Goal: Task Accomplishment & Management: Use online tool/utility

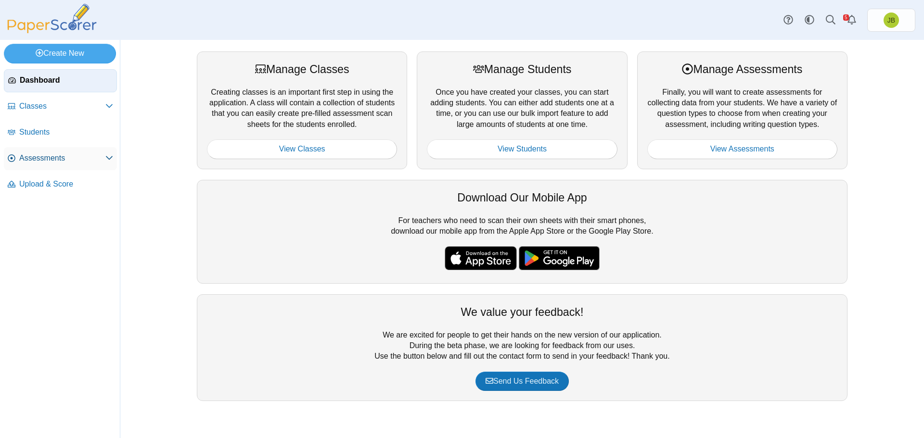
click at [63, 161] on span "Assessments" at bounding box center [62, 158] width 86 height 11
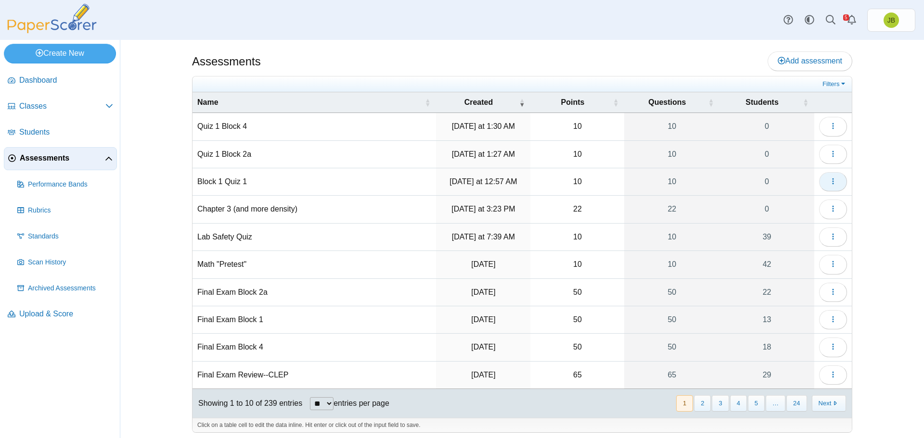
click at [830, 184] on icon "button" at bounding box center [833, 181] width 8 height 8
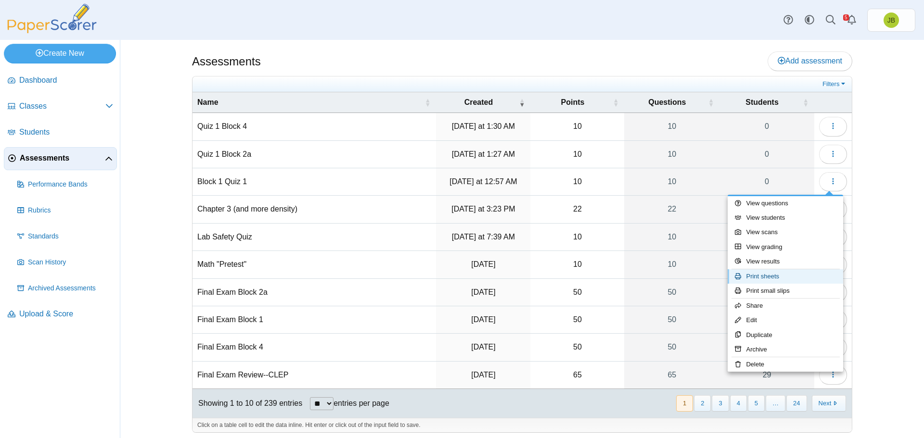
click at [751, 275] on link "Print sheets" at bounding box center [784, 276] width 115 height 14
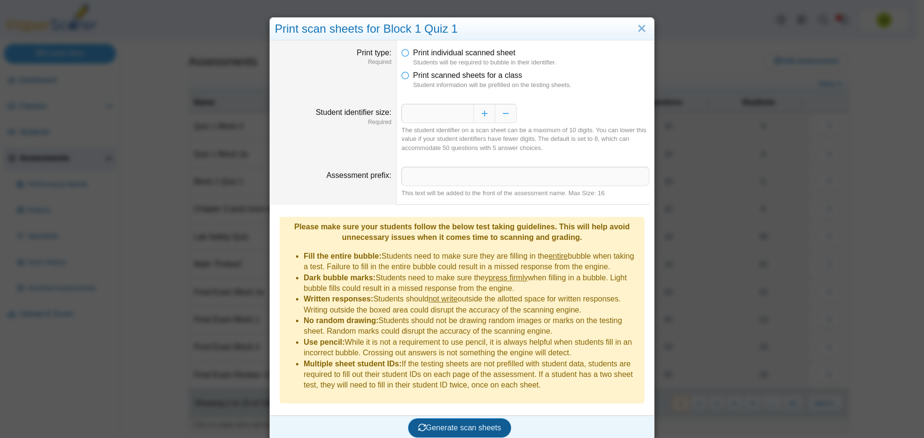
click at [469, 424] on span "Generate scan sheets" at bounding box center [459, 428] width 83 height 8
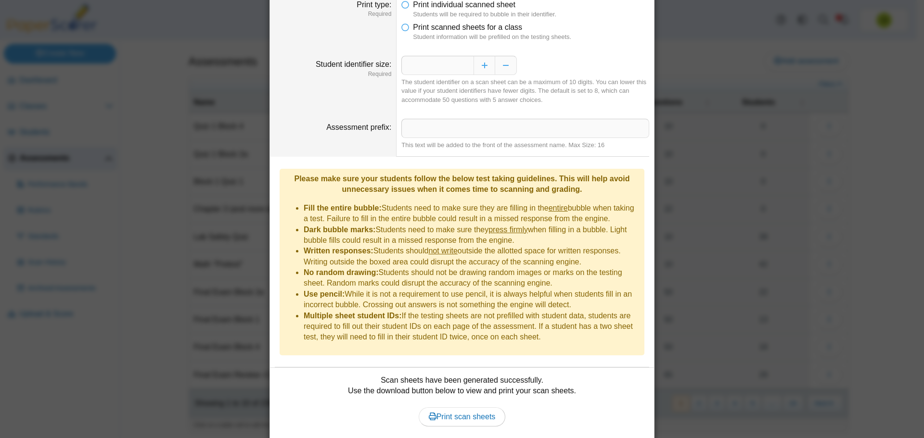
scroll to position [70, 0]
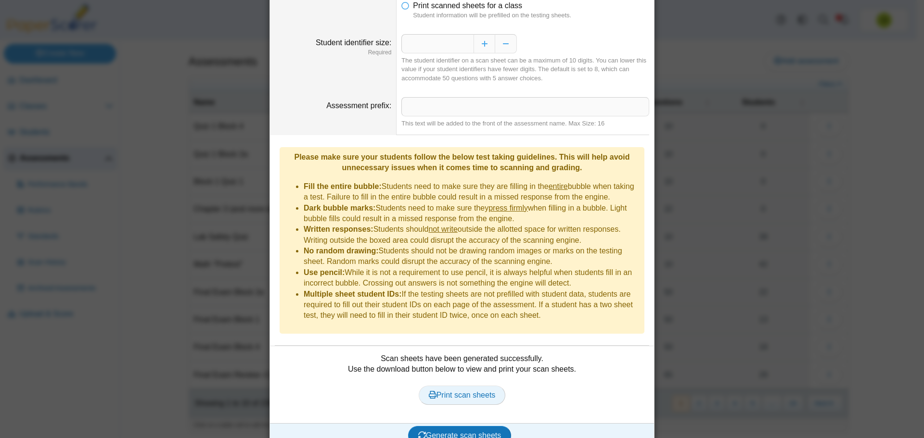
click at [467, 391] on span "Print scan sheets" at bounding box center [462, 395] width 67 height 8
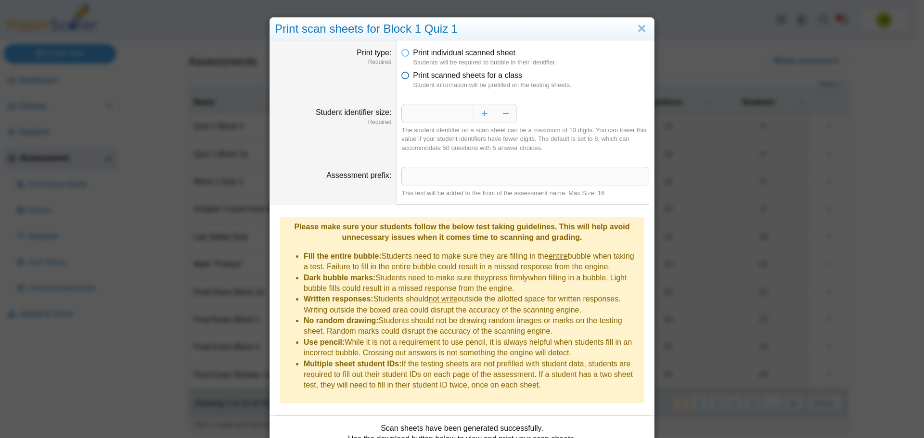
click at [403, 77] on icon at bounding box center [405, 73] width 8 height 7
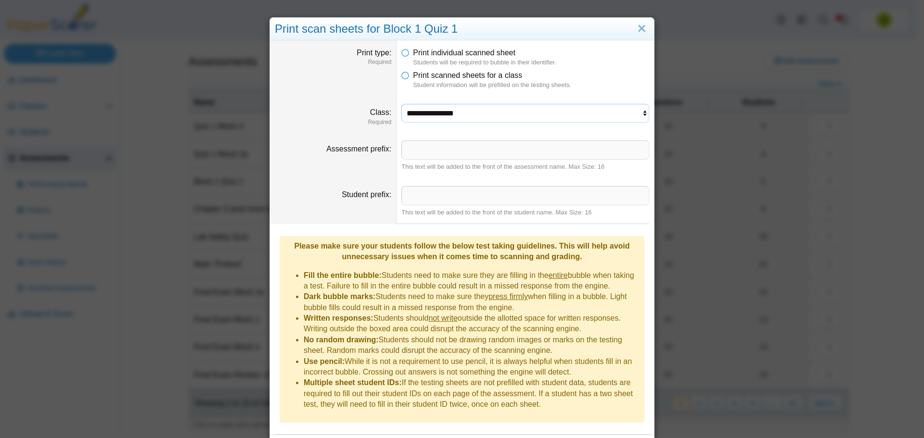
click at [477, 118] on select "**********" at bounding box center [525, 113] width 248 height 18
select select "**********"
click at [401, 104] on select "**********" at bounding box center [525, 113] width 248 height 18
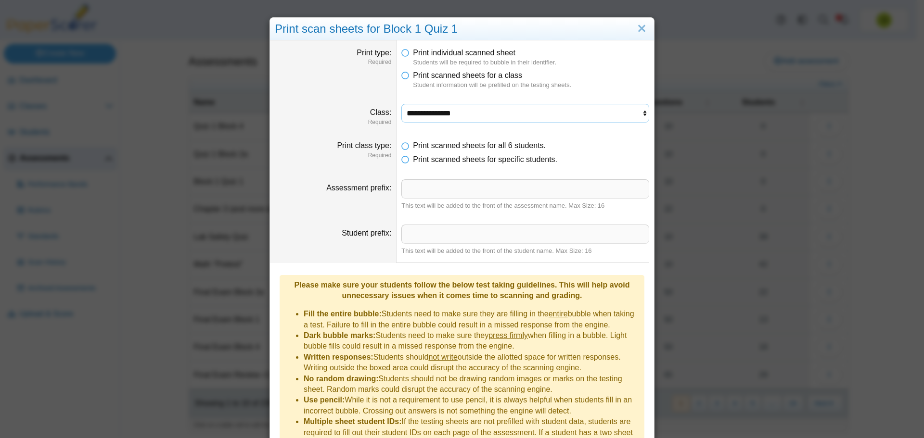
scroll to position [128, 0]
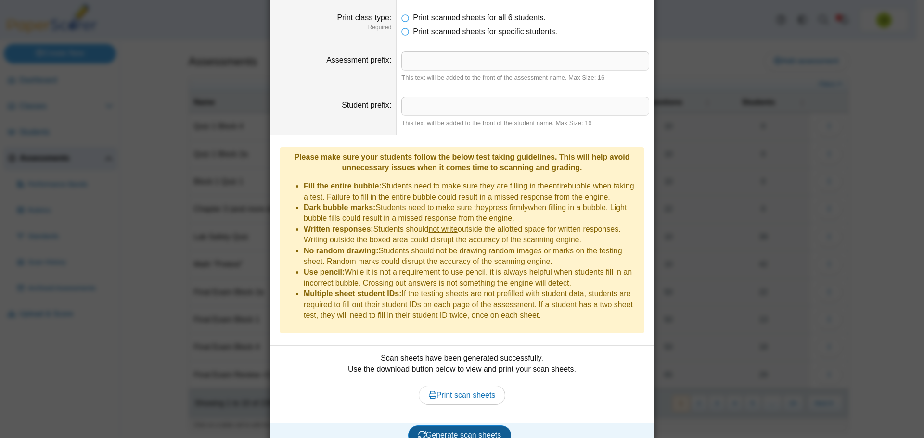
click at [466, 431] on span "Generate scan sheets" at bounding box center [459, 435] width 83 height 8
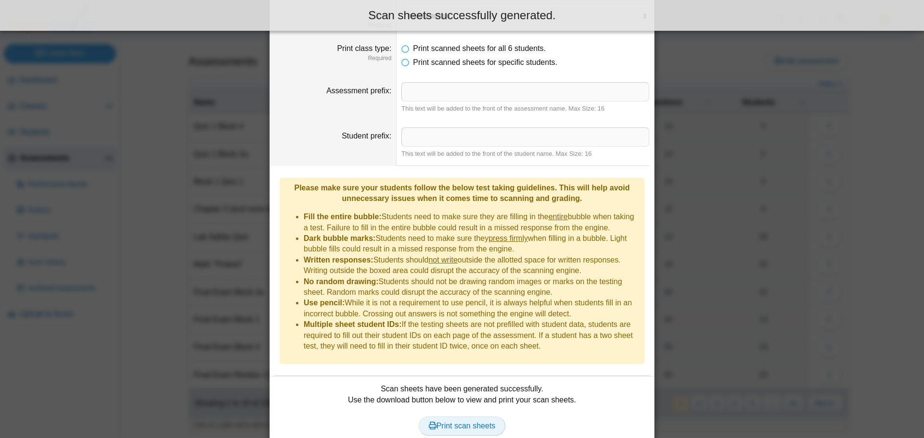
click at [475, 422] on span "Print scan sheets" at bounding box center [462, 426] width 67 height 8
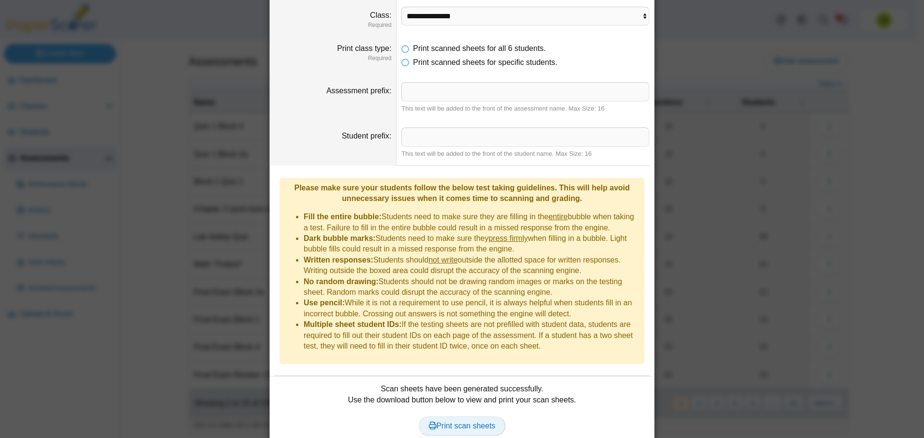
scroll to position [0, 0]
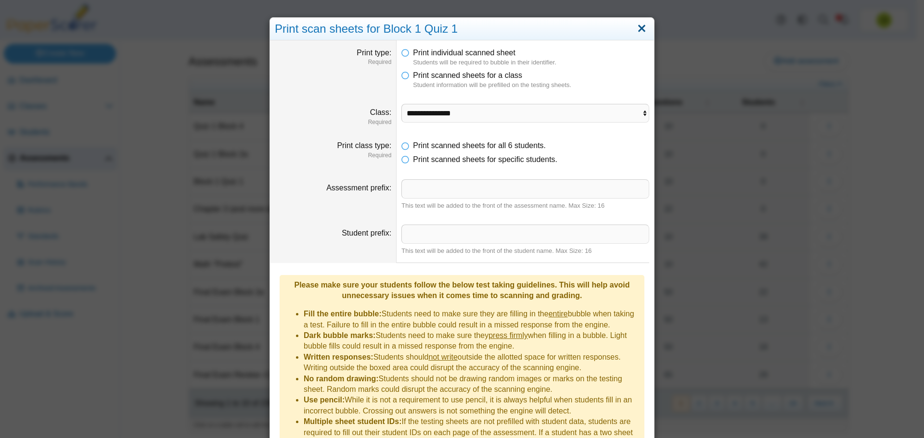
click at [640, 32] on link "Close" at bounding box center [641, 29] width 15 height 16
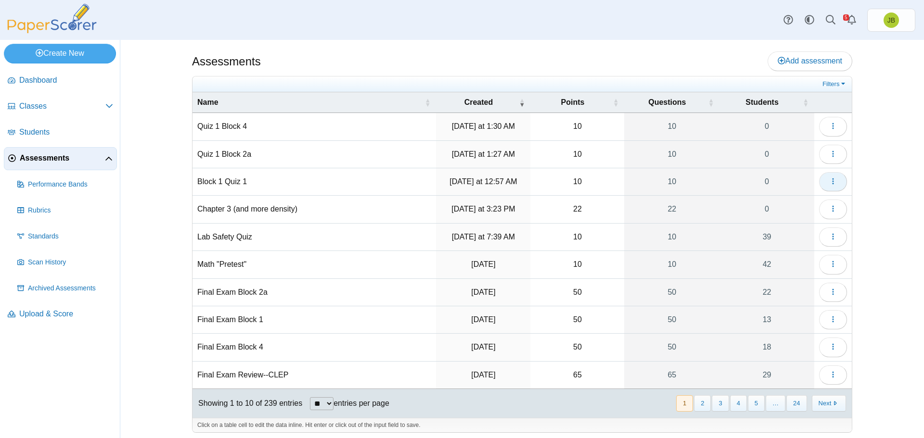
click at [832, 182] on use "button" at bounding box center [832, 181] width 1 height 6
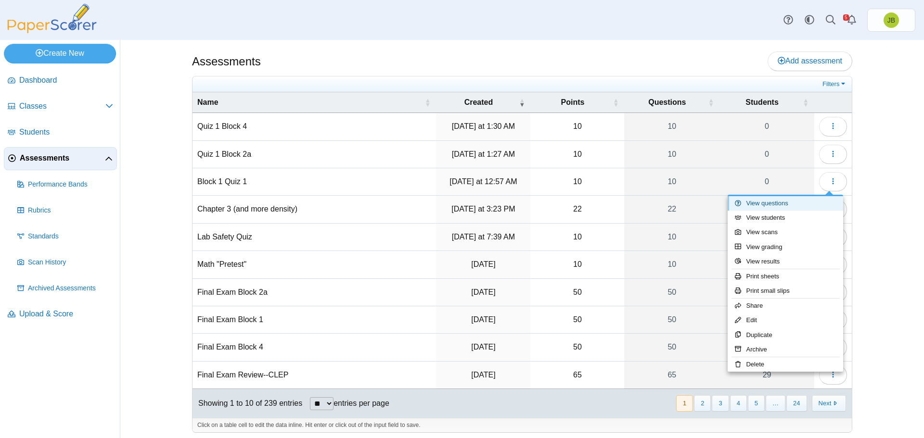
click at [784, 207] on link "View questions" at bounding box center [784, 203] width 115 height 14
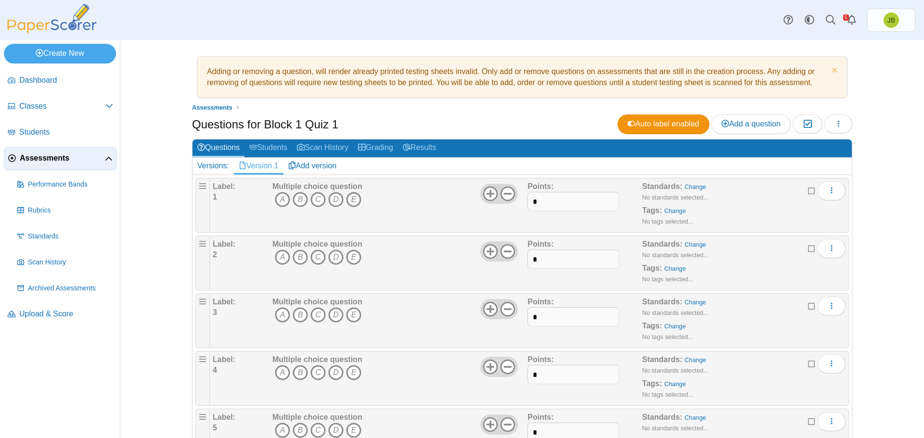
click at [351, 201] on icon "E" at bounding box center [353, 199] width 15 height 15
click at [280, 256] on icon "A" at bounding box center [282, 257] width 15 height 15
click at [315, 318] on icon "C" at bounding box center [317, 314] width 15 height 15
click at [294, 375] on icon "B" at bounding box center [299, 372] width 15 height 15
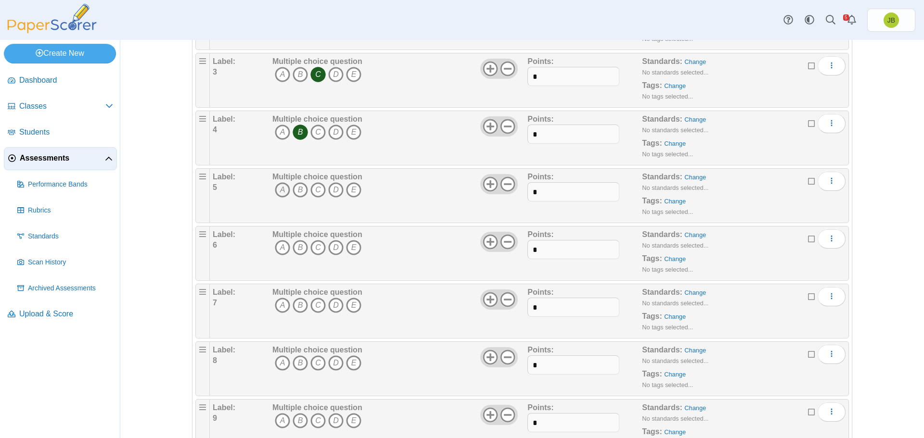
click at [279, 190] on icon "A" at bounding box center [282, 189] width 15 height 15
click at [313, 244] on icon "C" at bounding box center [317, 247] width 15 height 15
click at [292, 307] on icon "B" at bounding box center [299, 305] width 15 height 15
click at [316, 362] on icon "C" at bounding box center [317, 362] width 15 height 15
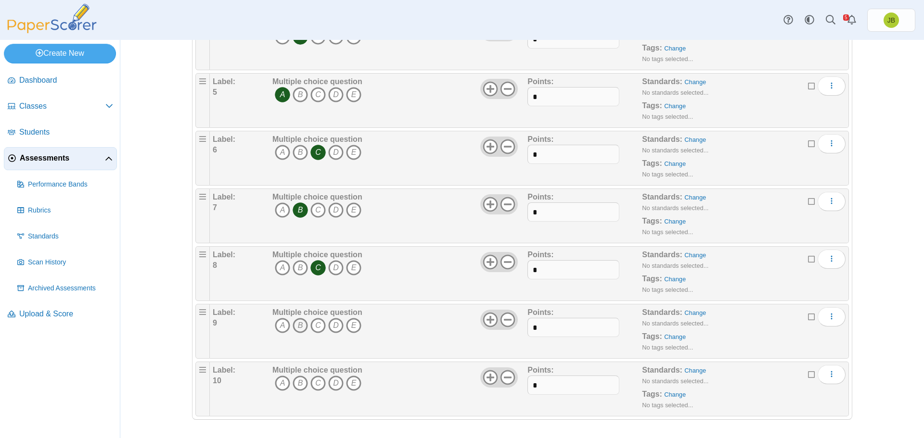
click at [295, 327] on icon "B" at bounding box center [299, 325] width 15 height 15
click at [349, 383] on icon "E" at bounding box center [353, 383] width 15 height 15
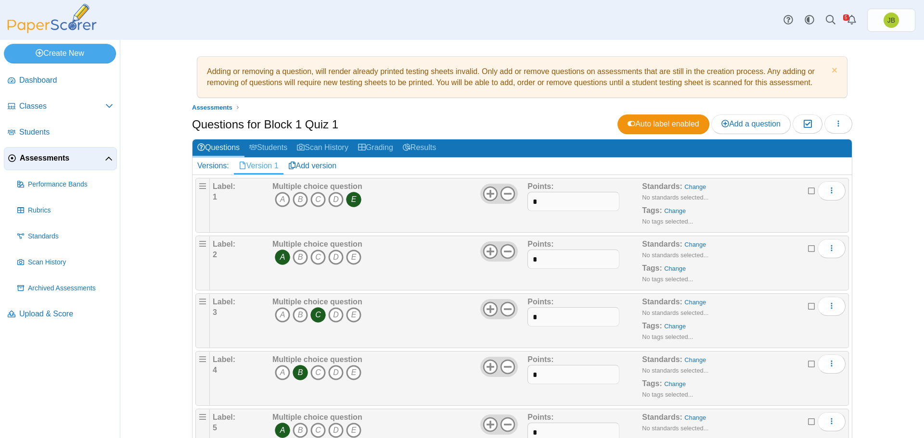
click at [52, 159] on span "Assessments" at bounding box center [62, 158] width 85 height 11
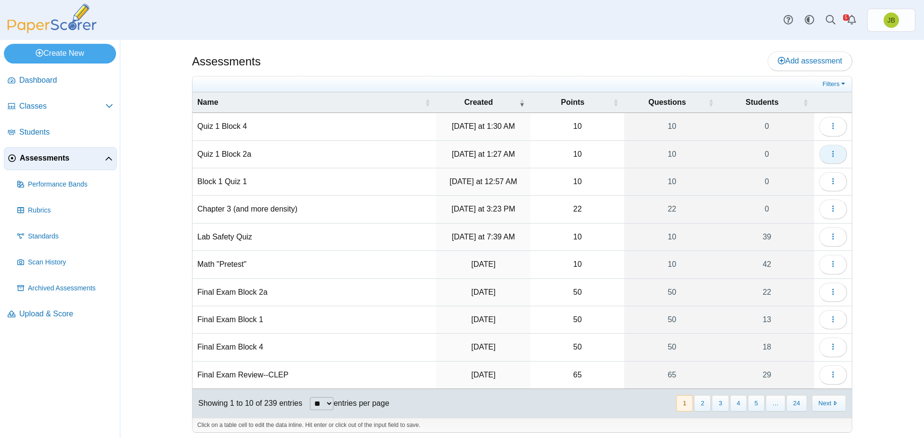
click at [833, 156] on button "button" at bounding box center [833, 154] width 28 height 19
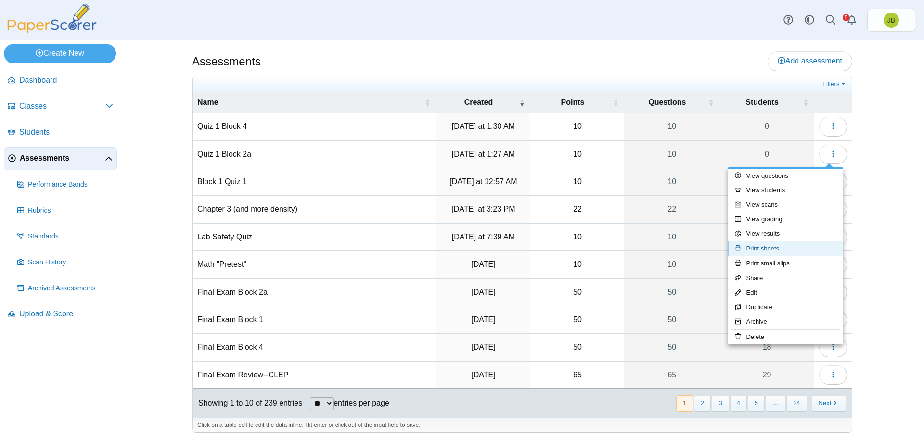
click at [757, 250] on link "Print sheets" at bounding box center [784, 248] width 115 height 14
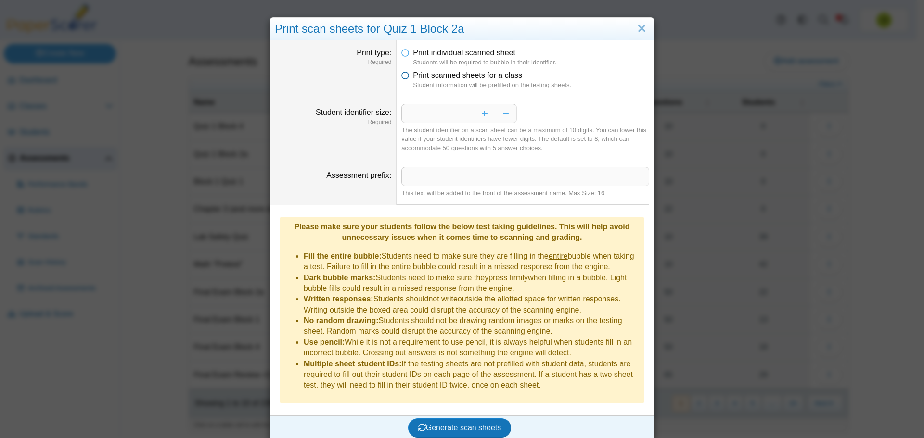
click at [405, 75] on icon at bounding box center [405, 73] width 8 height 7
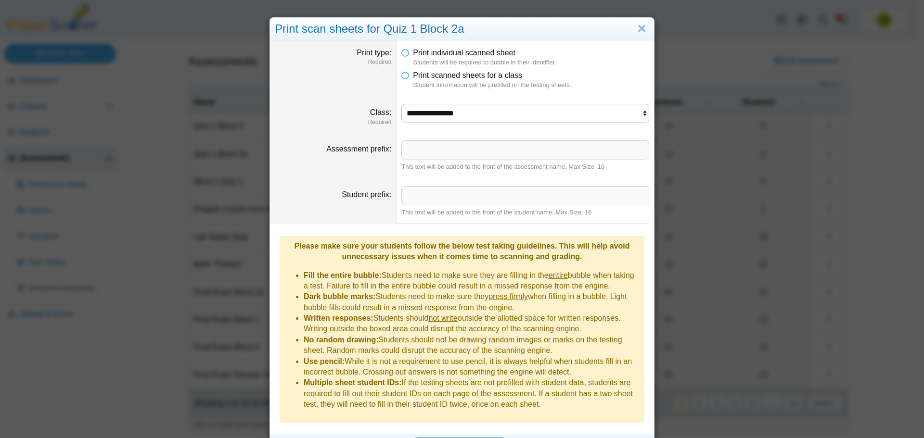
click at [467, 117] on select "**********" at bounding box center [525, 113] width 248 height 18
select select "**********"
click at [401, 104] on select "**********" at bounding box center [525, 113] width 248 height 18
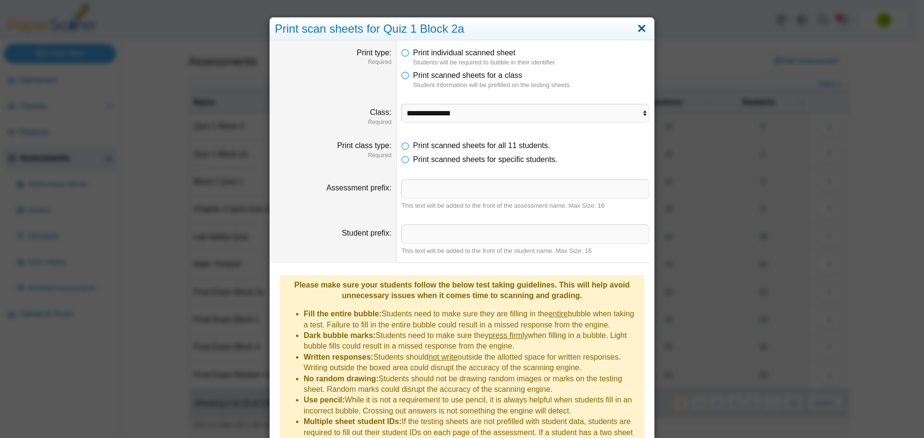
click at [639, 34] on link "Close" at bounding box center [641, 29] width 15 height 16
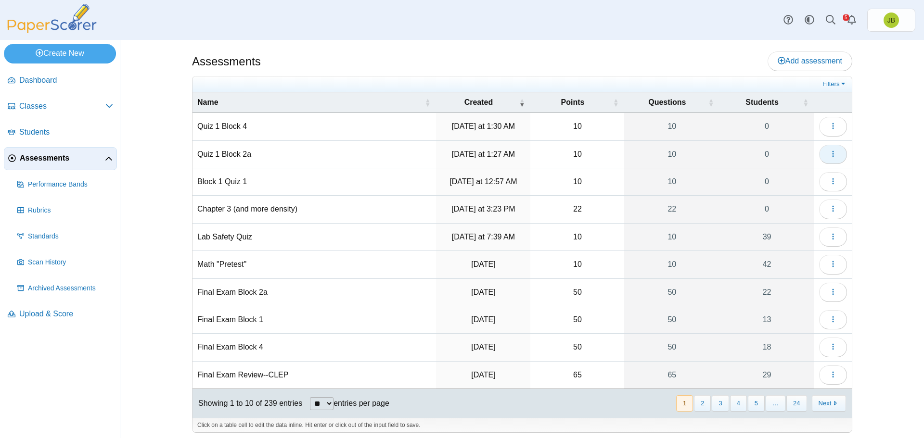
click at [832, 154] on use "button" at bounding box center [832, 154] width 1 height 6
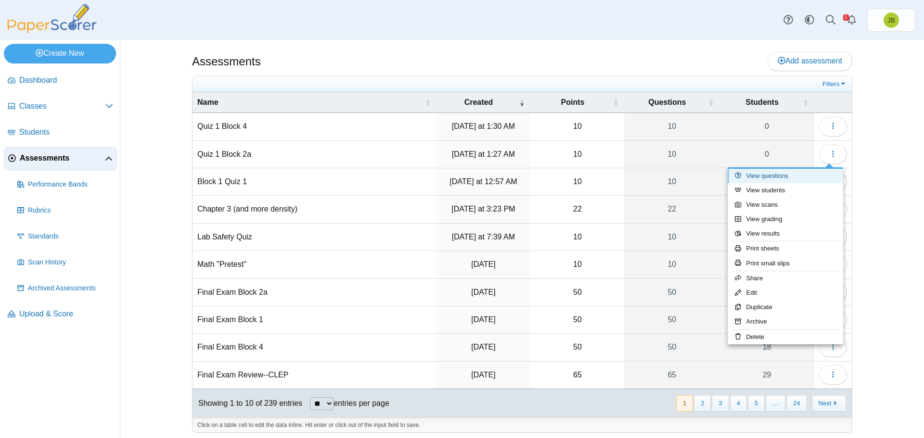
click at [773, 177] on link "View questions" at bounding box center [784, 176] width 115 height 14
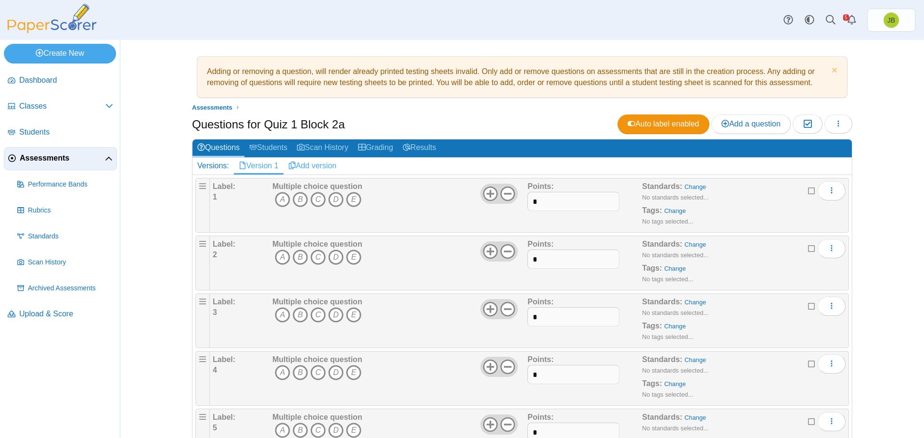
click at [300, 165] on link "Add version" at bounding box center [312, 166] width 58 height 16
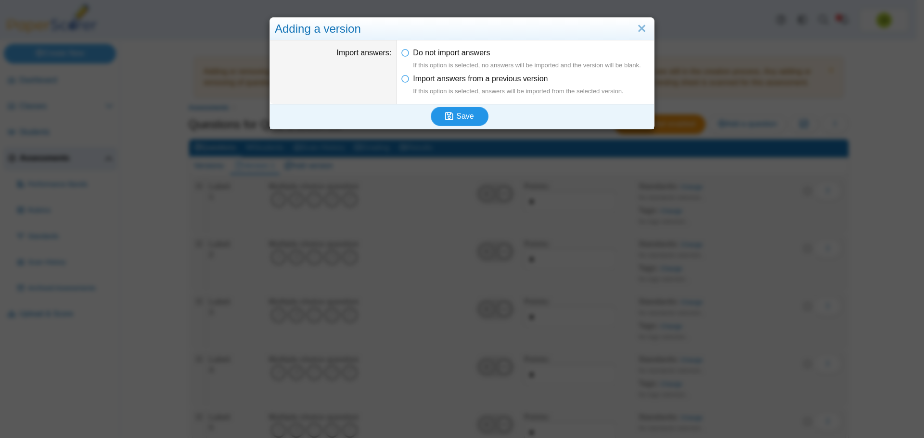
click at [457, 116] on span "Save" at bounding box center [464, 116] width 17 height 8
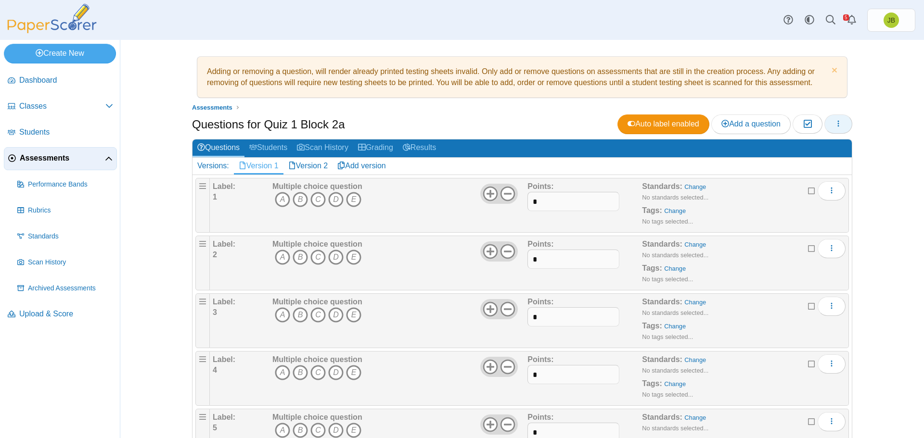
click at [836, 123] on icon "button" at bounding box center [838, 124] width 8 height 8
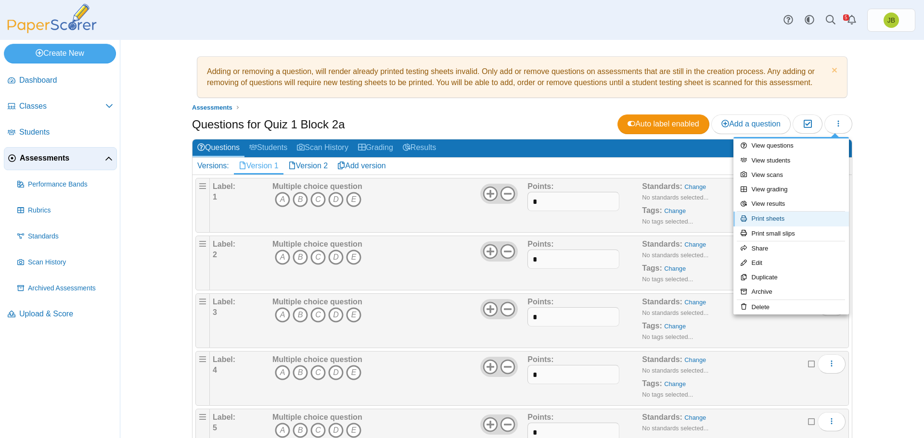
click at [765, 220] on link "Print sheets" at bounding box center [790, 219] width 115 height 14
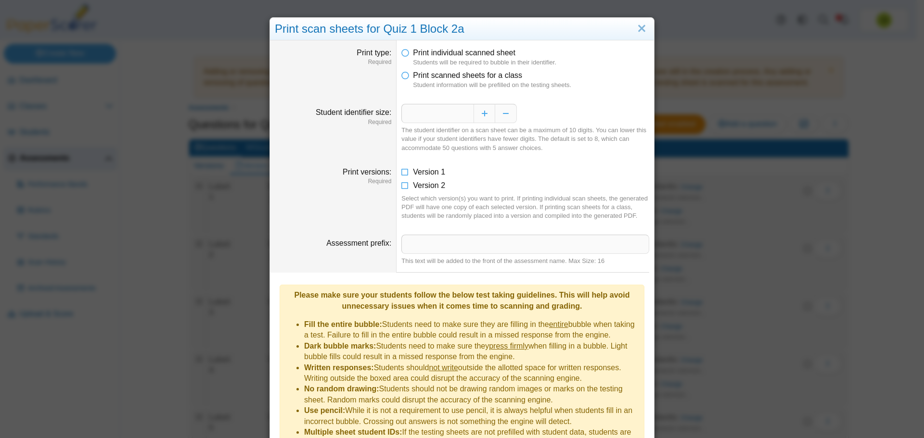
click at [406, 76] on li "Print scanned sheets for a class Student information will be prefilled on the t…" at bounding box center [525, 80] width 248 height 20
click at [403, 76] on icon at bounding box center [405, 73] width 8 height 7
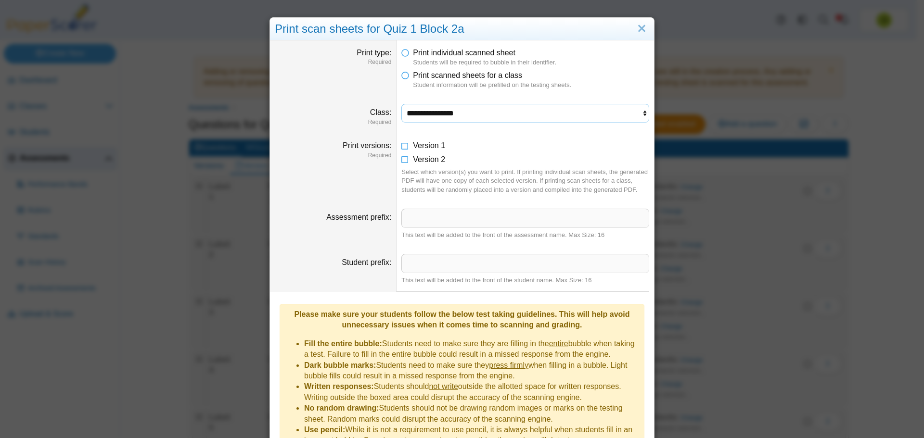
click at [430, 118] on select "**********" at bounding box center [525, 113] width 248 height 18
select select "**********"
click at [401, 104] on select "**********" at bounding box center [525, 113] width 248 height 18
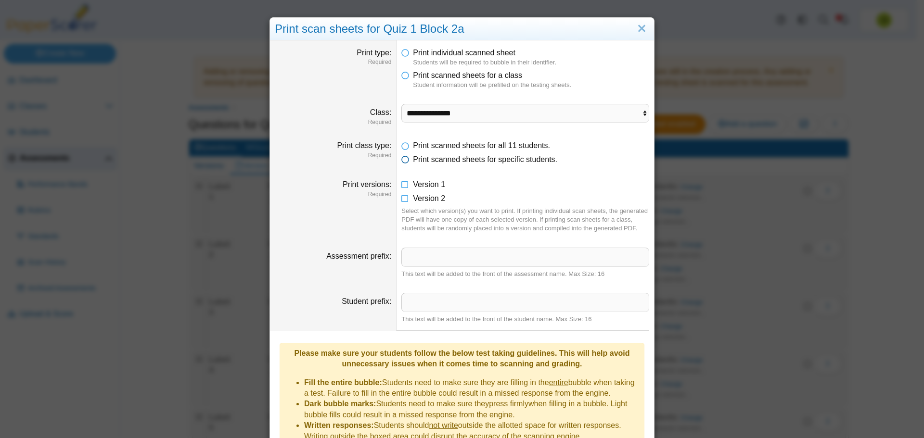
click at [402, 158] on icon at bounding box center [405, 157] width 8 height 7
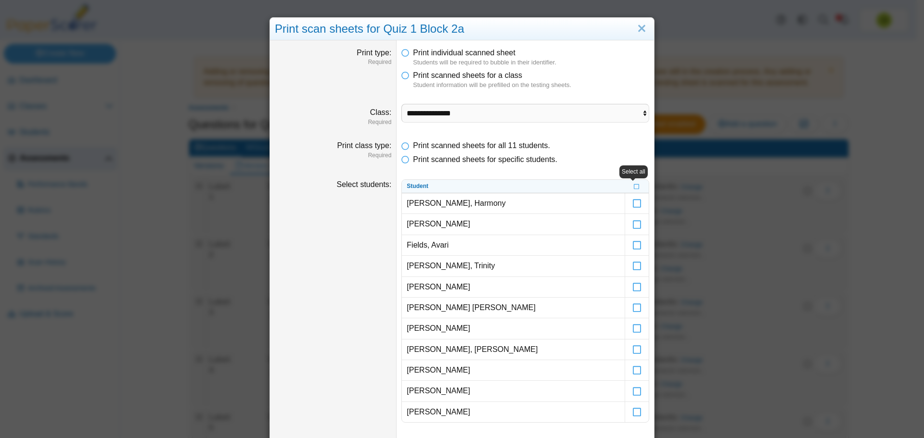
scroll to position [192, 0]
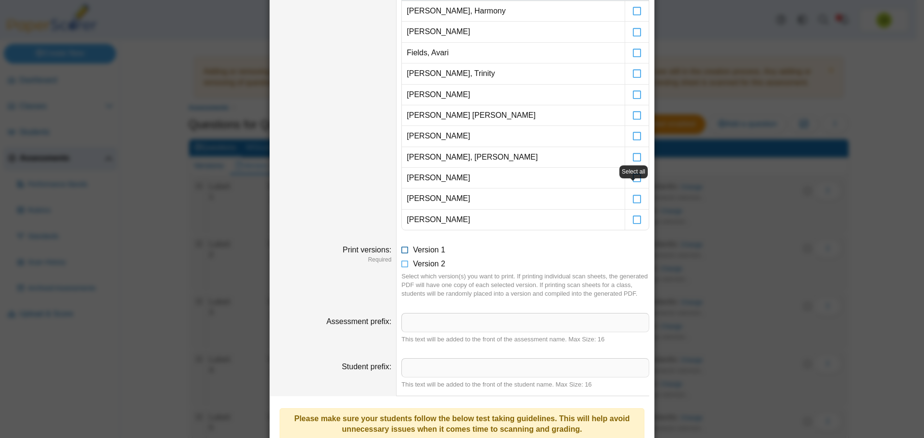
click at [401, 252] on icon at bounding box center [405, 248] width 8 height 7
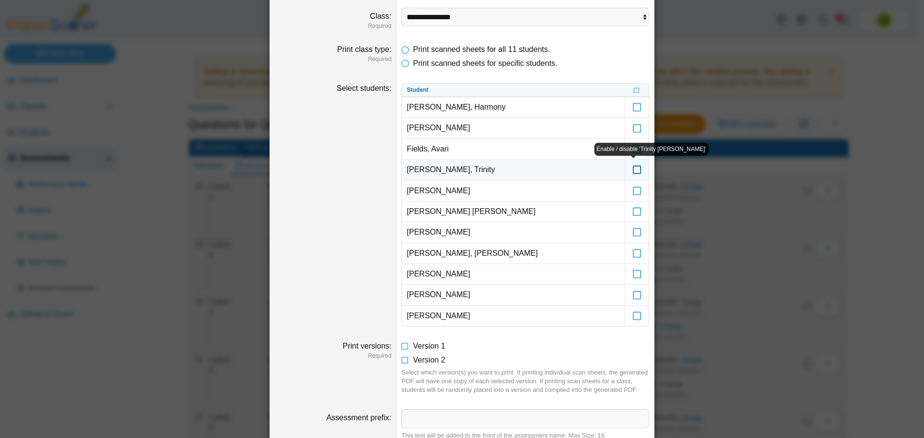
click at [632, 168] on icon at bounding box center [637, 165] width 10 height 9
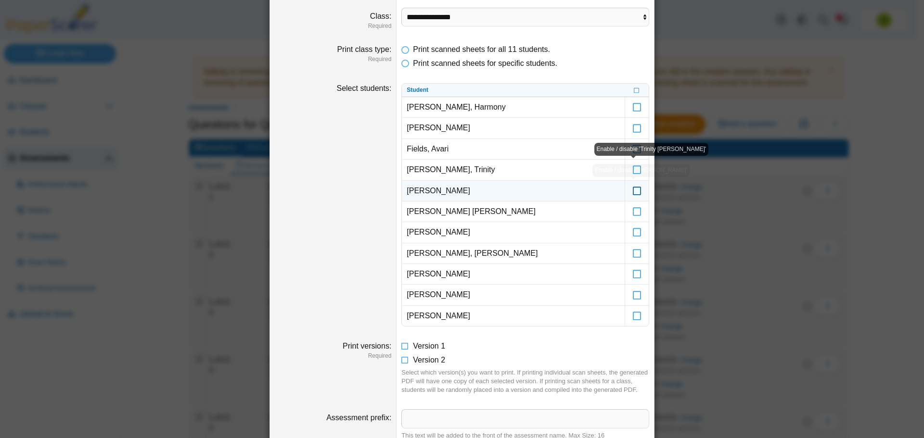
click at [632, 189] on icon at bounding box center [637, 186] width 10 height 9
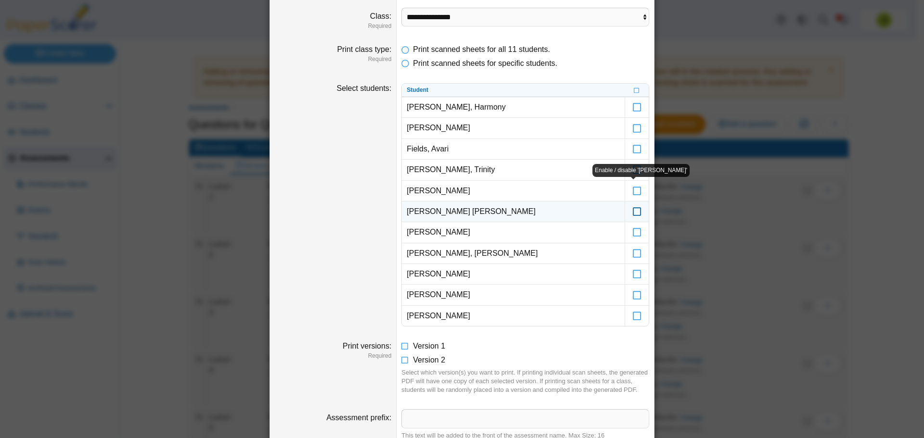
click at [633, 210] on icon at bounding box center [637, 207] width 10 height 9
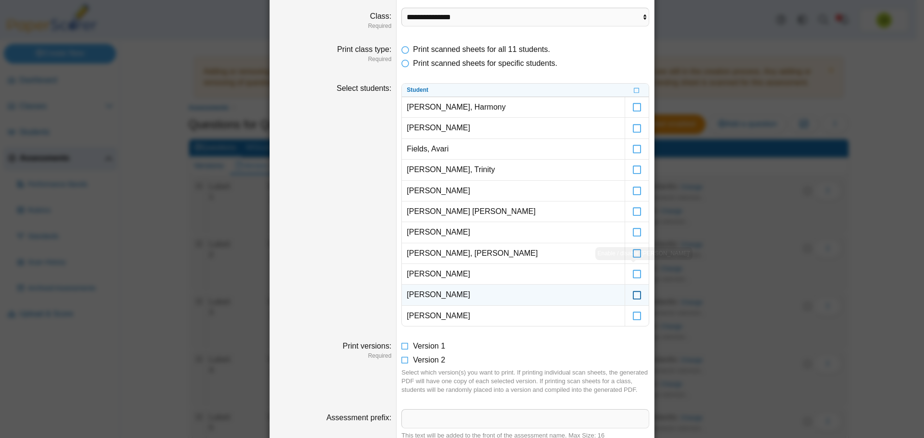
click at [633, 294] on icon at bounding box center [637, 290] width 10 height 9
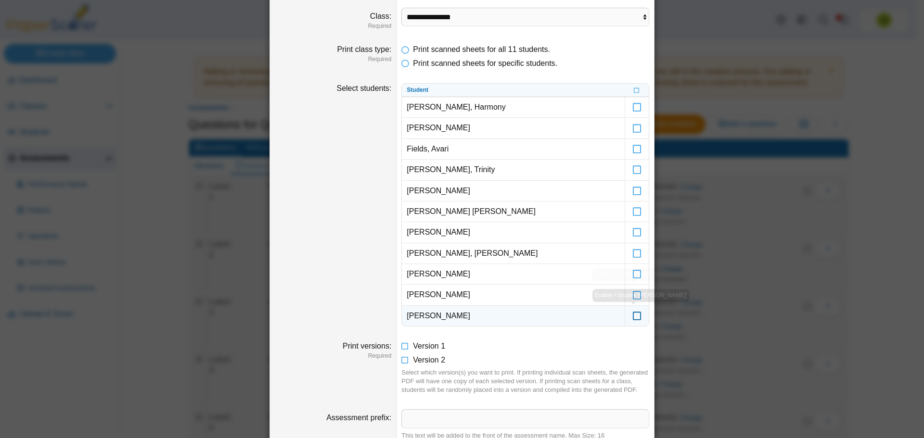
click at [634, 314] on icon at bounding box center [637, 311] width 10 height 9
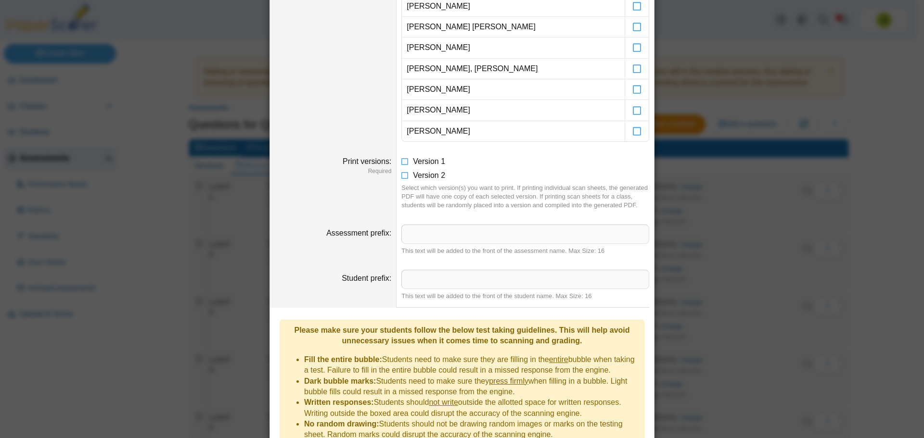
scroll to position [377, 0]
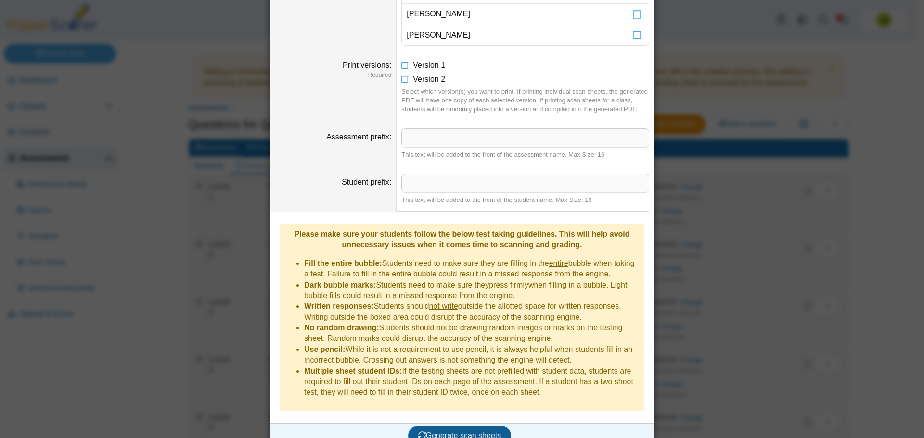
click at [467, 431] on span "Generate scan sheets" at bounding box center [459, 435] width 83 height 8
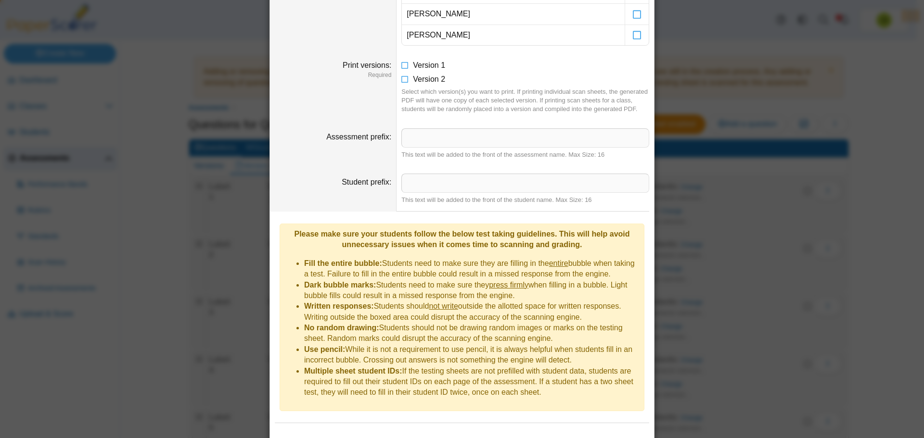
scroll to position [424, 0]
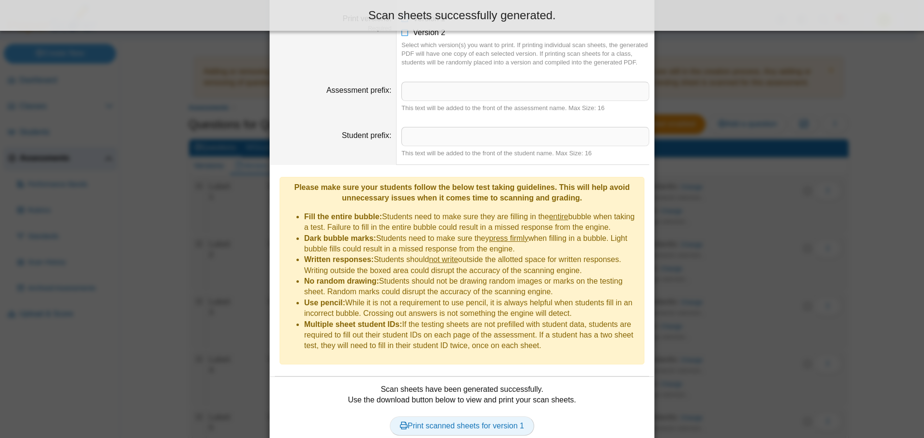
click at [485, 417] on link "Print scanned sheets for version 1" at bounding box center [462, 426] width 144 height 19
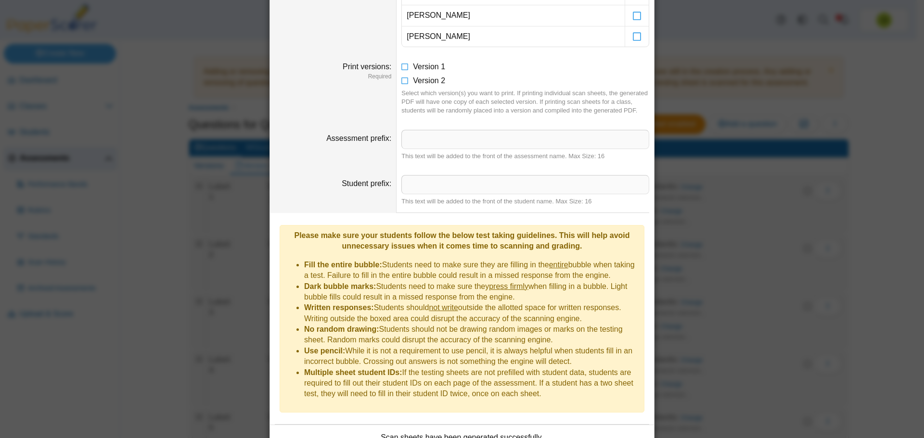
scroll to position [328, 0]
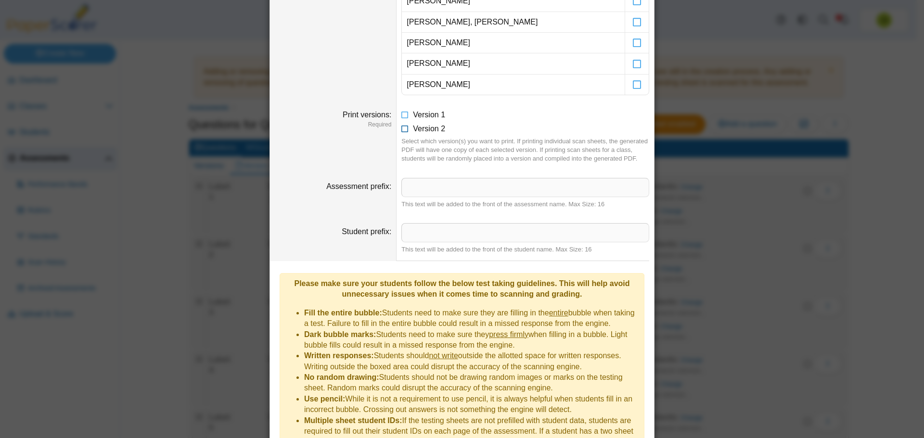
click at [401, 129] on icon at bounding box center [405, 127] width 8 height 7
click at [402, 116] on icon at bounding box center [405, 113] width 8 height 7
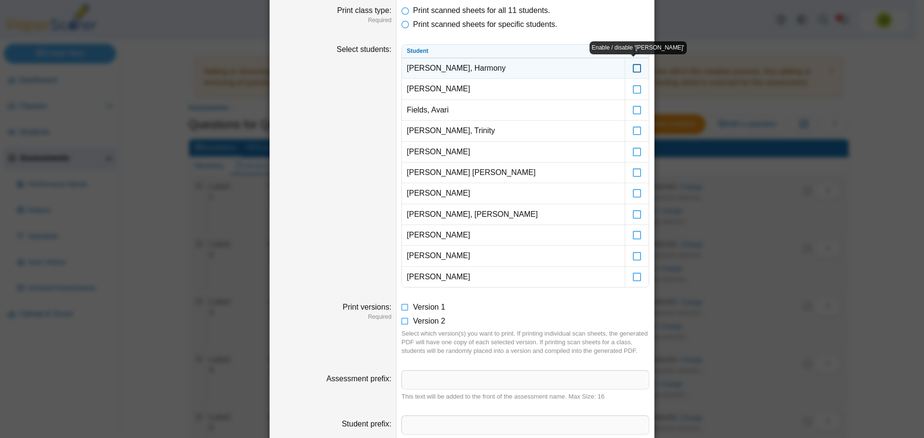
click at [633, 68] on icon at bounding box center [637, 64] width 10 height 9
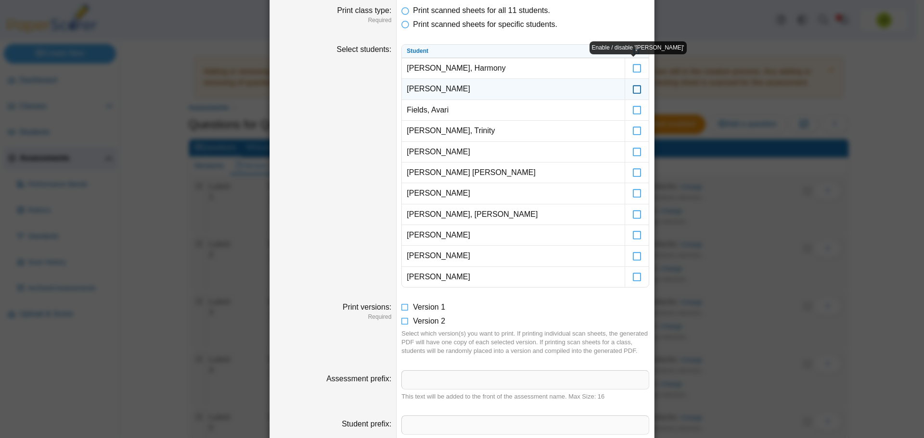
click at [633, 87] on icon at bounding box center [637, 84] width 10 height 9
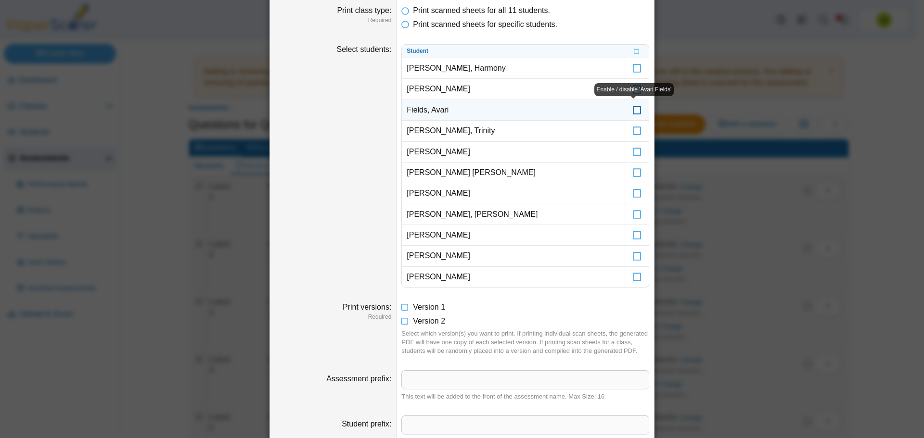
click at [633, 109] on icon at bounding box center [637, 105] width 10 height 9
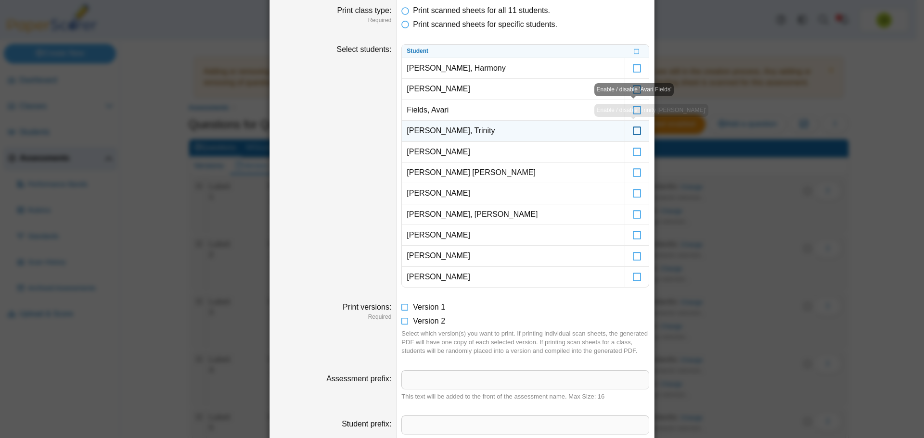
click at [632, 130] on icon at bounding box center [637, 126] width 10 height 9
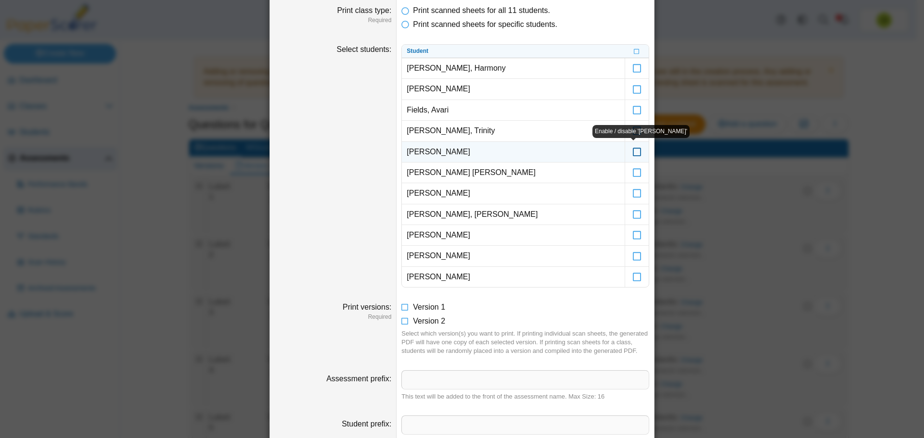
click at [632, 152] on icon at bounding box center [637, 147] width 10 height 9
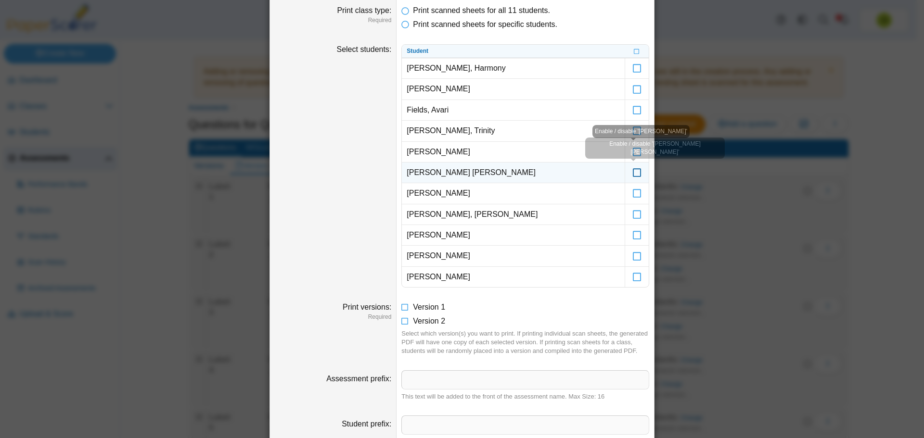
click at [632, 173] on icon at bounding box center [637, 168] width 10 height 9
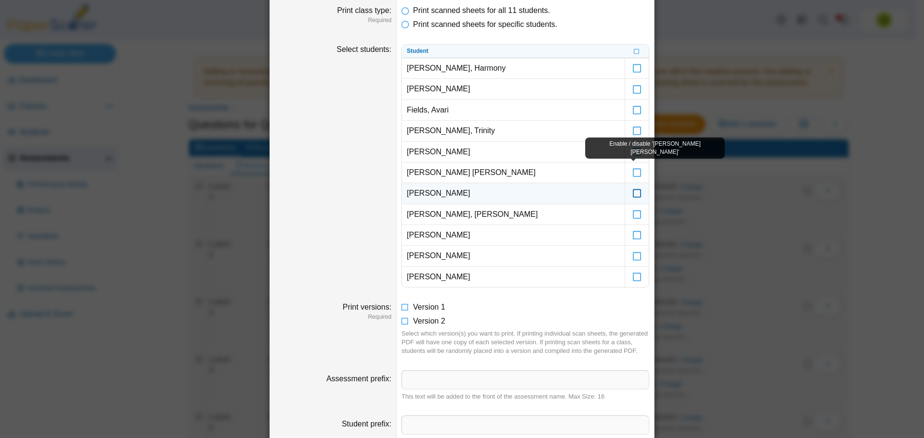
click at [633, 190] on icon at bounding box center [637, 189] width 10 height 9
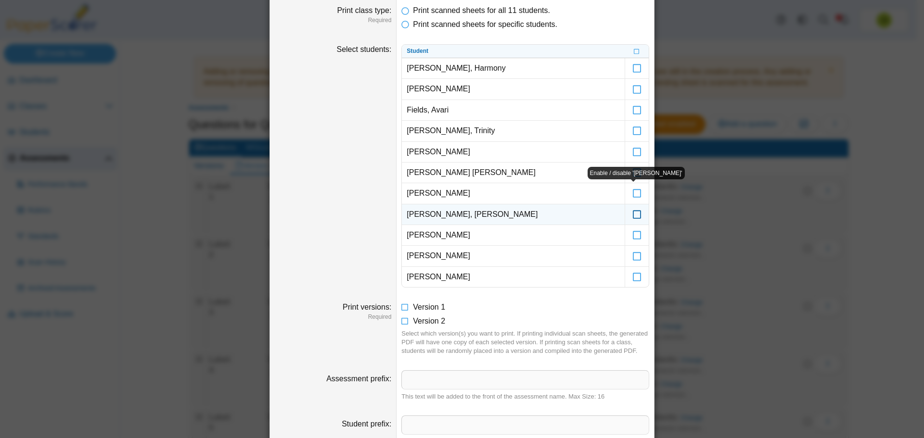
click at [634, 215] on icon at bounding box center [637, 210] width 10 height 9
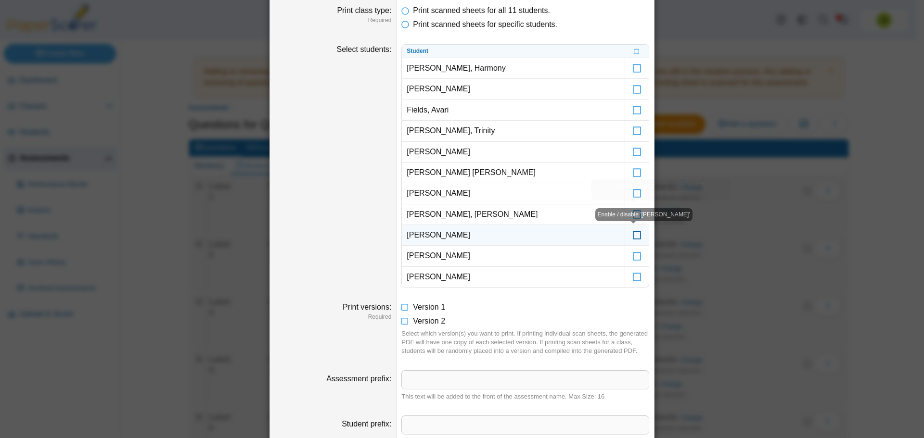
click at [635, 233] on icon at bounding box center [637, 231] width 10 height 9
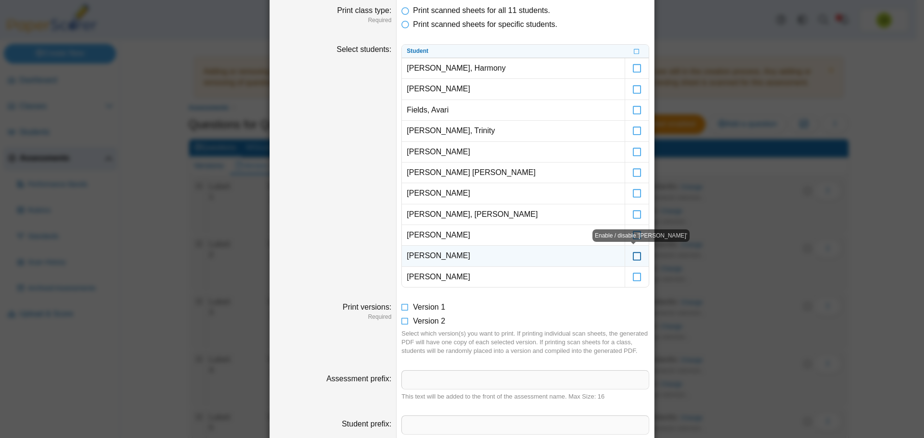
click at [633, 256] on icon at bounding box center [637, 251] width 10 height 9
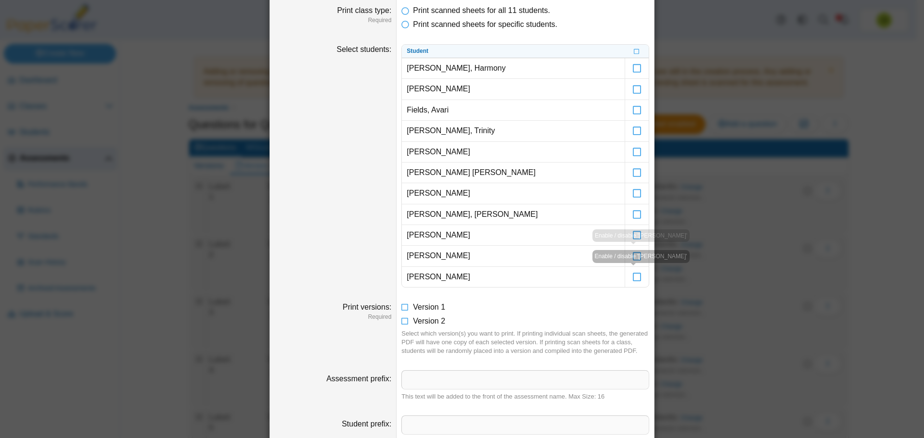
drag, startPoint x: 632, startPoint y: 277, endPoint x: 646, endPoint y: 278, distance: 14.1
click at [633, 277] on icon at bounding box center [637, 272] width 10 height 9
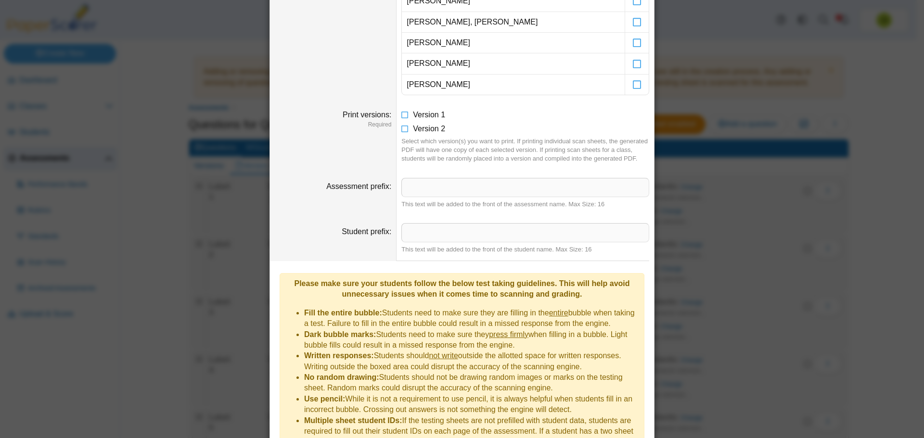
scroll to position [455, 0]
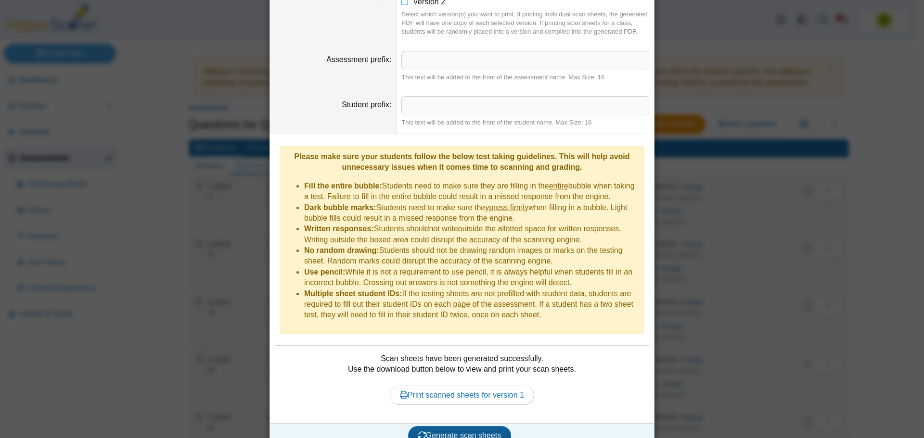
click at [482, 426] on button "Generate scan sheets" at bounding box center [459, 435] width 103 height 19
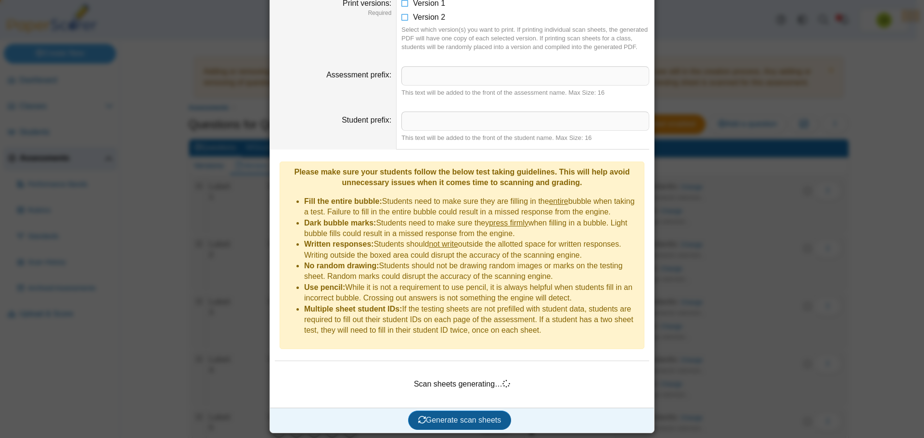
scroll to position [424, 0]
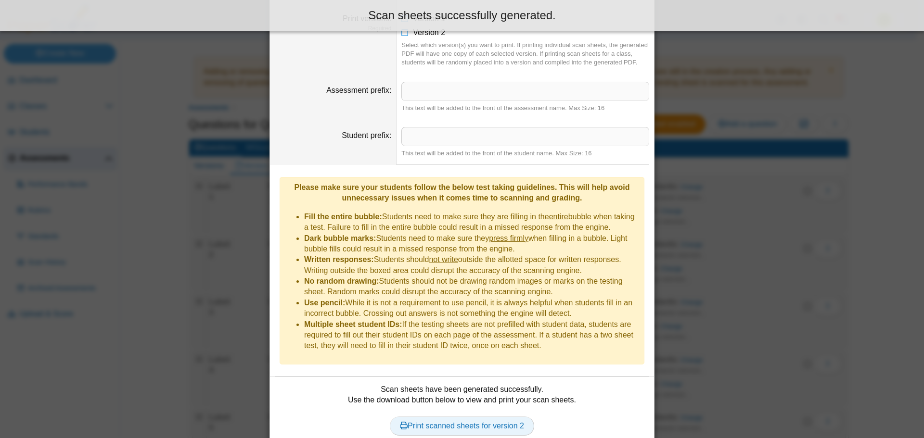
click at [472, 417] on link "Print scanned sheets for version 2" at bounding box center [462, 426] width 144 height 19
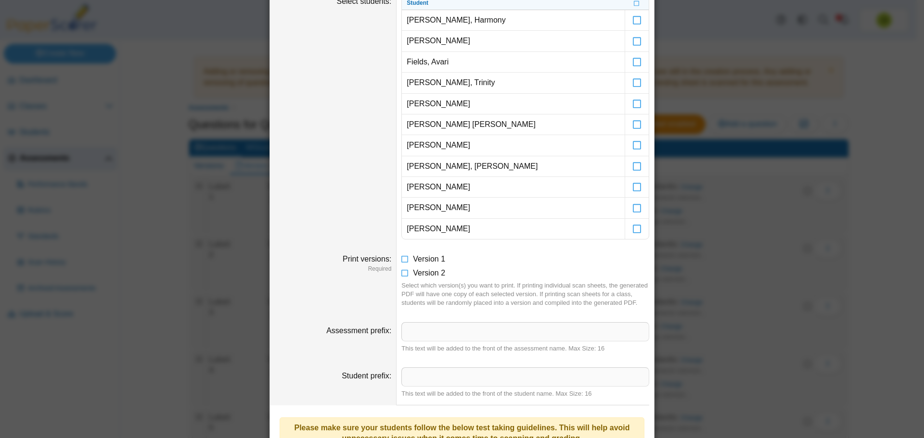
scroll to position [0, 0]
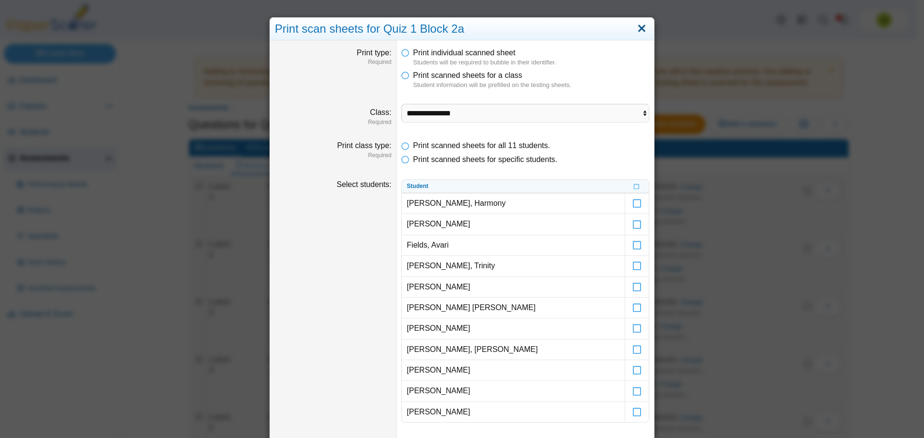
click at [634, 33] on link "Close" at bounding box center [641, 29] width 15 height 16
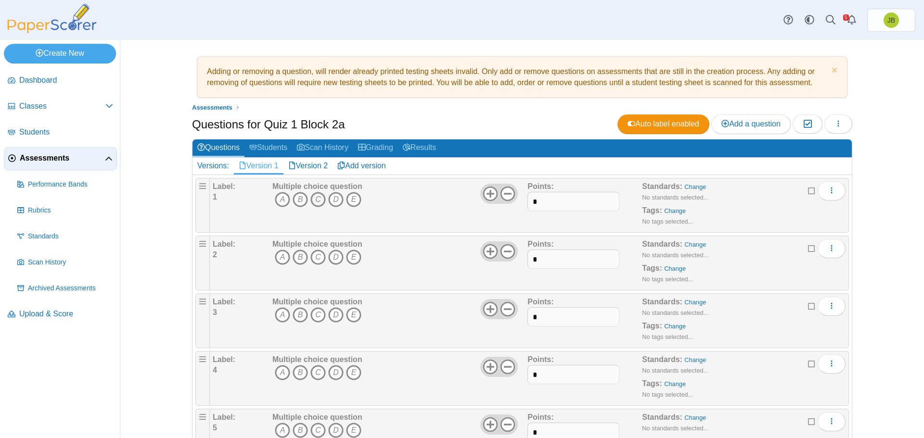
click at [314, 202] on icon "C" at bounding box center [317, 199] width 15 height 15
click at [349, 256] on icon "E" at bounding box center [353, 257] width 15 height 15
click at [314, 319] on icon "C" at bounding box center [317, 314] width 15 height 15
click at [275, 374] on icon "A" at bounding box center [282, 372] width 15 height 15
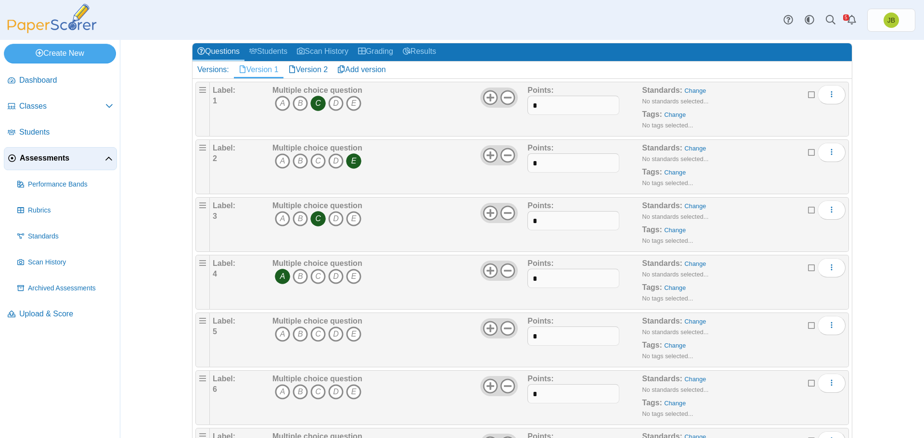
scroll to position [192, 0]
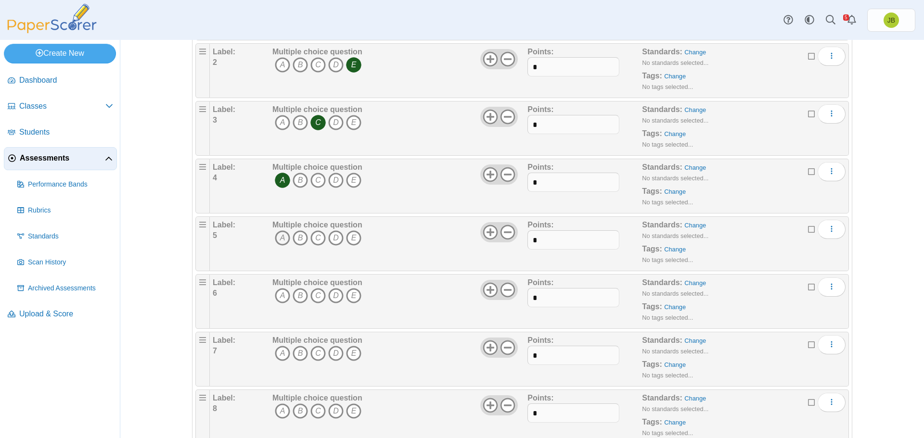
click at [278, 240] on icon "A" at bounding box center [282, 237] width 15 height 15
drag, startPoint x: 317, startPoint y: 294, endPoint x: 309, endPoint y: 330, distance: 36.5
click at [317, 295] on icon "C" at bounding box center [317, 295] width 15 height 15
click at [296, 350] on icon "B" at bounding box center [299, 353] width 15 height 15
click at [297, 410] on icon "B" at bounding box center [299, 411] width 15 height 15
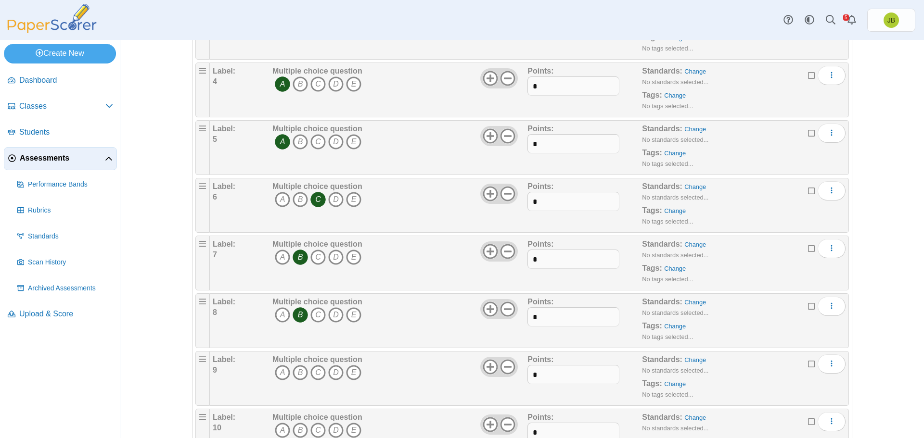
scroll to position [336, 0]
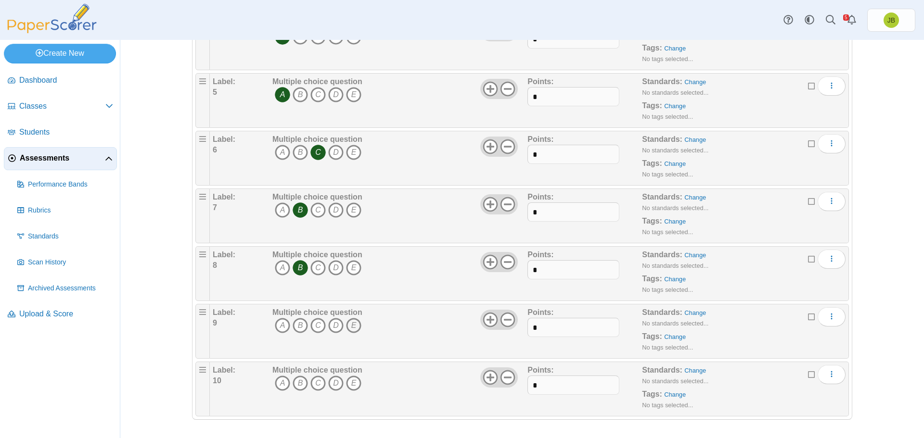
click at [353, 328] on icon "E" at bounding box center [353, 325] width 15 height 15
click at [295, 382] on icon "B" at bounding box center [299, 383] width 15 height 15
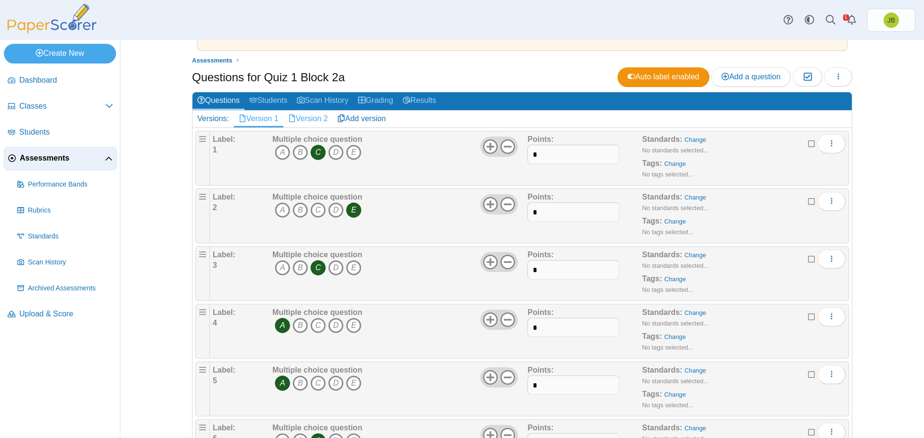
click at [309, 118] on link "Version 2" at bounding box center [308, 119] width 50 height 16
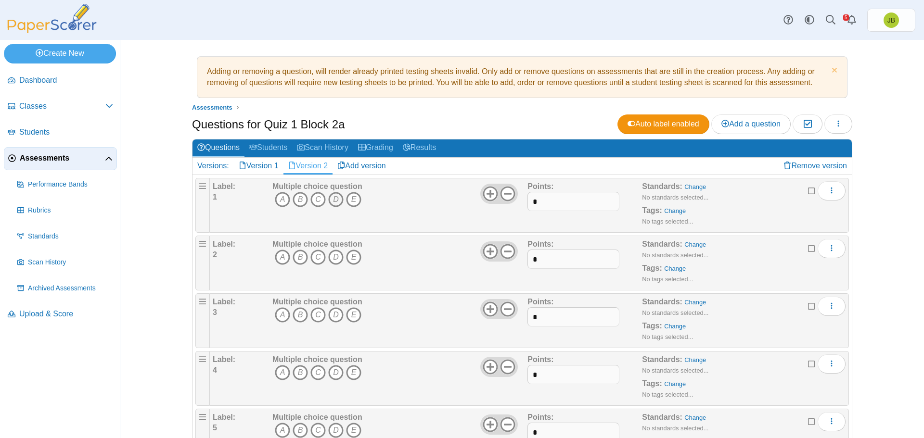
click at [332, 202] on icon "D" at bounding box center [335, 199] width 15 height 15
click at [350, 253] on icon "E" at bounding box center [353, 257] width 15 height 15
click at [280, 316] on icon "A" at bounding box center [282, 314] width 15 height 15
drag, startPoint x: 315, startPoint y: 371, endPoint x: 354, endPoint y: 373, distance: 40.0
click at [315, 371] on icon "C" at bounding box center [317, 372] width 15 height 15
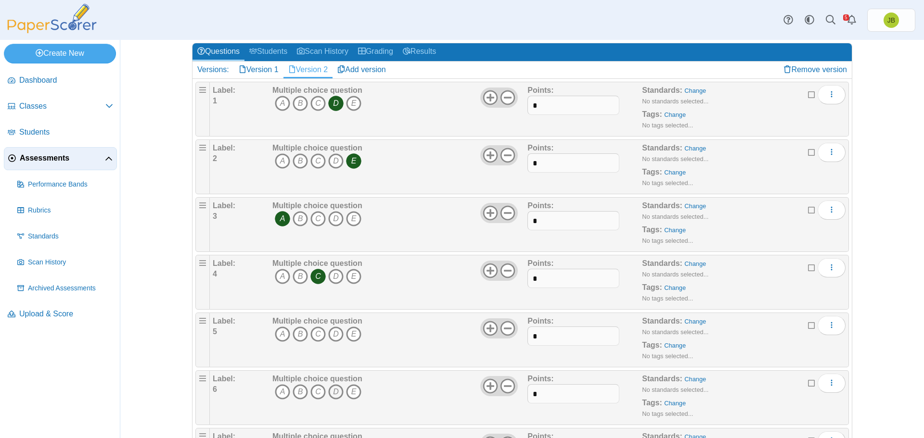
scroll to position [192, 0]
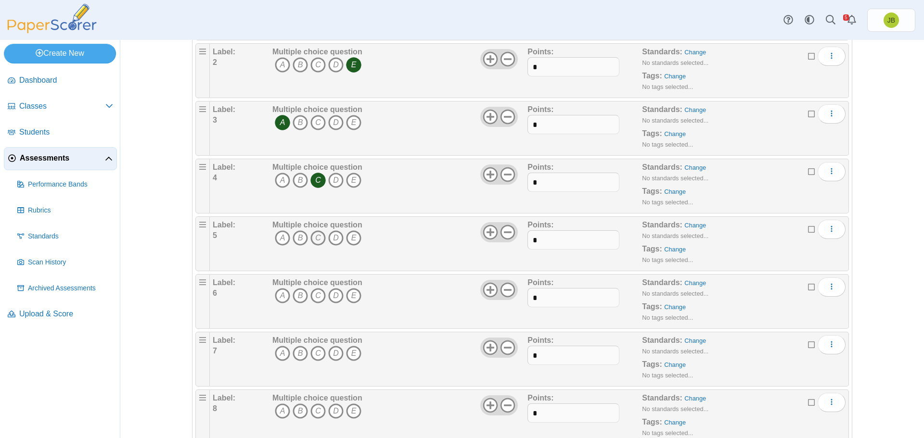
click at [316, 241] on icon "C" at bounding box center [317, 237] width 15 height 15
drag, startPoint x: 277, startPoint y: 298, endPoint x: 281, endPoint y: 310, distance: 13.0
click at [277, 298] on icon "A" at bounding box center [282, 295] width 15 height 15
click at [295, 354] on icon "B" at bounding box center [299, 353] width 15 height 15
click at [349, 413] on icon "E" at bounding box center [353, 411] width 15 height 15
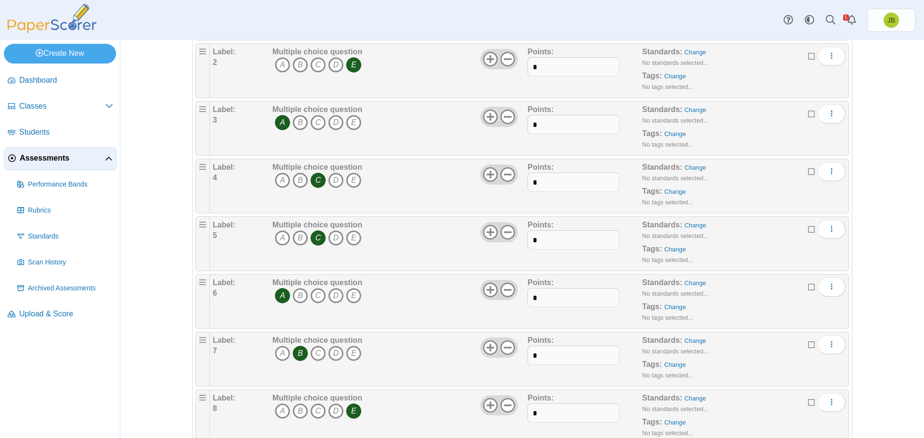
scroll to position [336, 0]
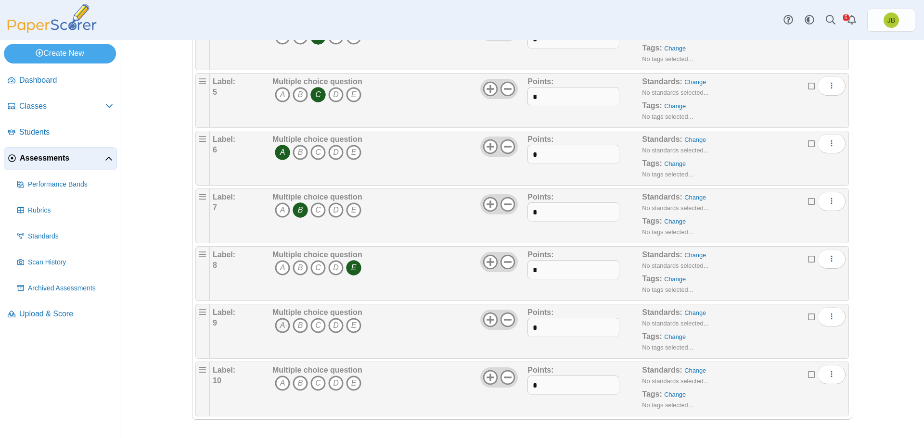
click at [280, 329] on icon "A" at bounding box center [282, 325] width 15 height 15
click at [331, 384] on icon "D" at bounding box center [335, 383] width 15 height 15
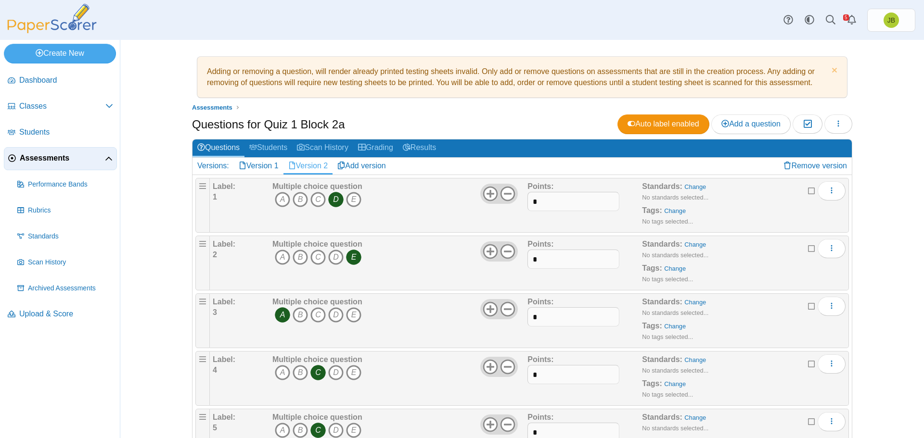
click at [51, 156] on span "Assessments" at bounding box center [62, 158] width 85 height 11
